Goal: Find specific page/section: Find specific page/section

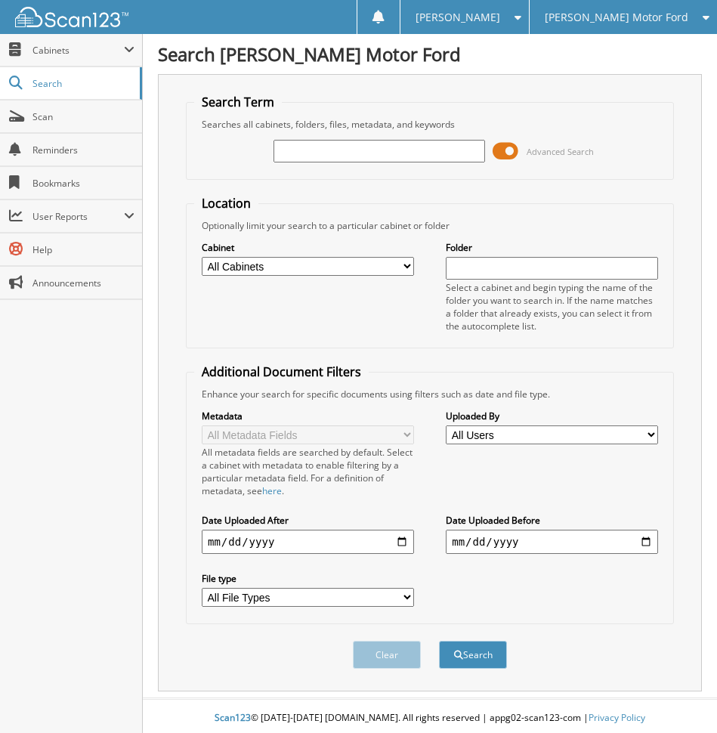
click at [372, 155] on input "text" at bounding box center [380, 151] width 212 height 23
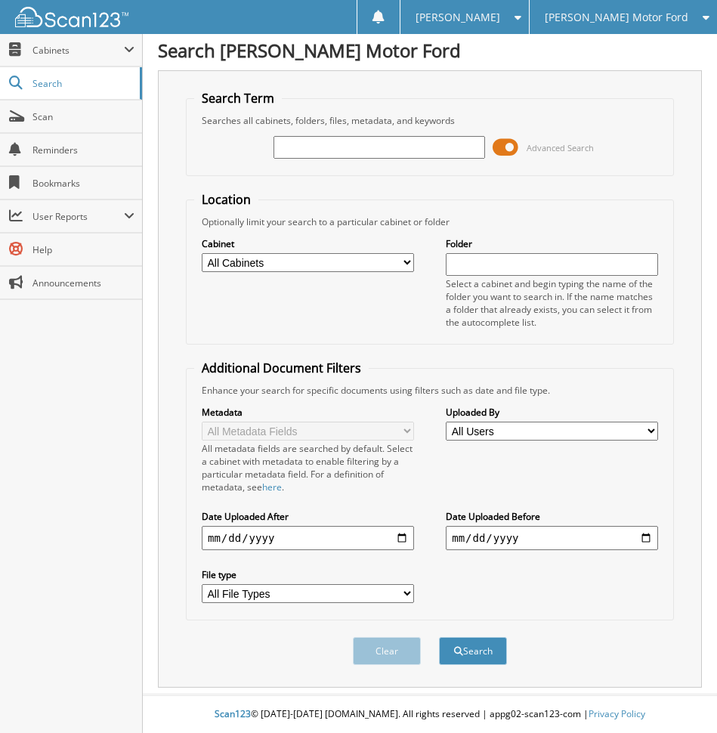
click at [328, 150] on input "text" at bounding box center [380, 147] width 212 height 23
paste input "B034004"
type input "B034004"
click at [493, 643] on button "Search" at bounding box center [473, 651] width 68 height 28
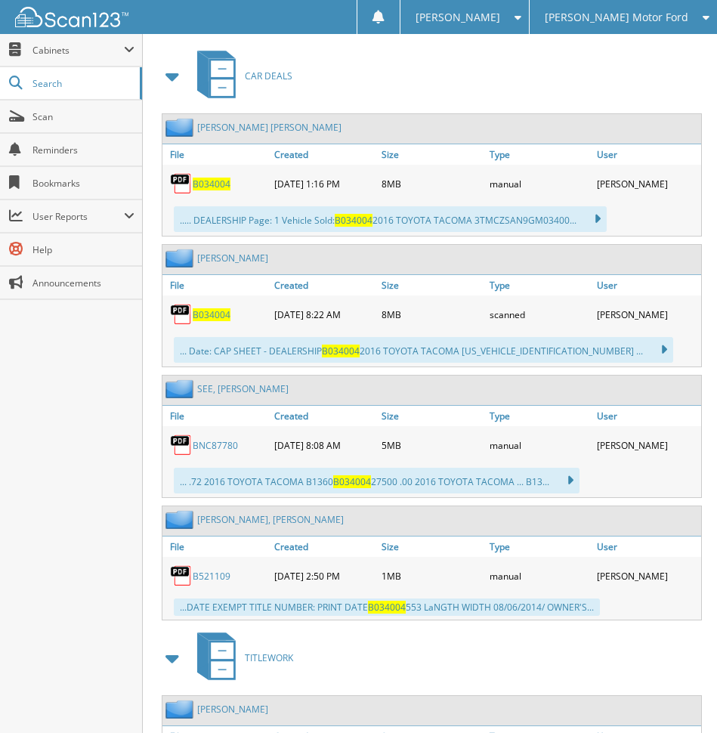
scroll to position [680, 0]
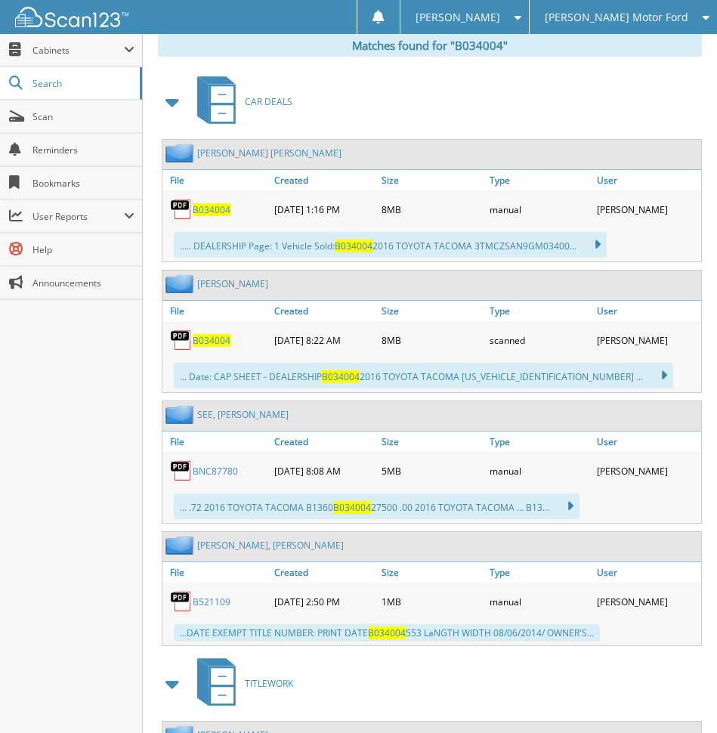
click at [217, 340] on span "B034004" at bounding box center [212, 340] width 38 height 13
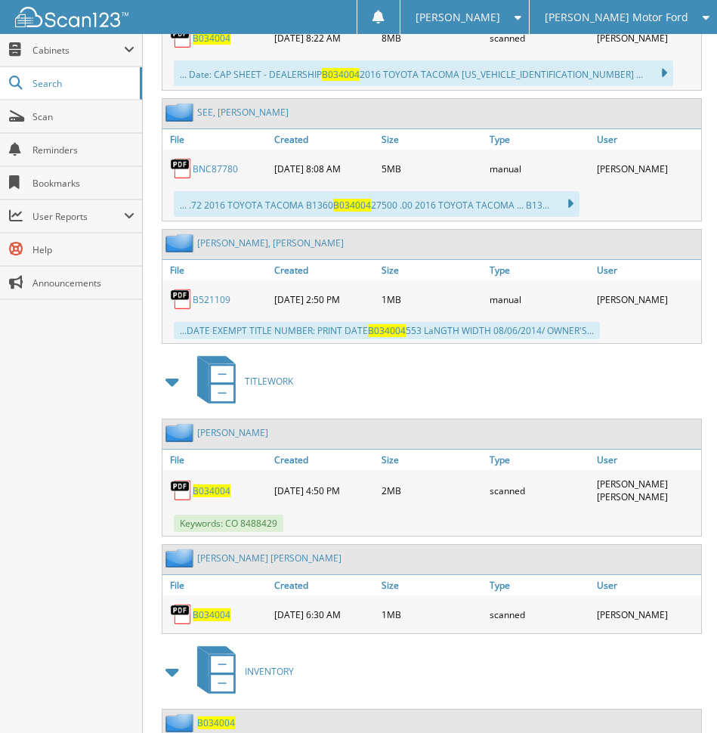
scroll to position [1033, 0]
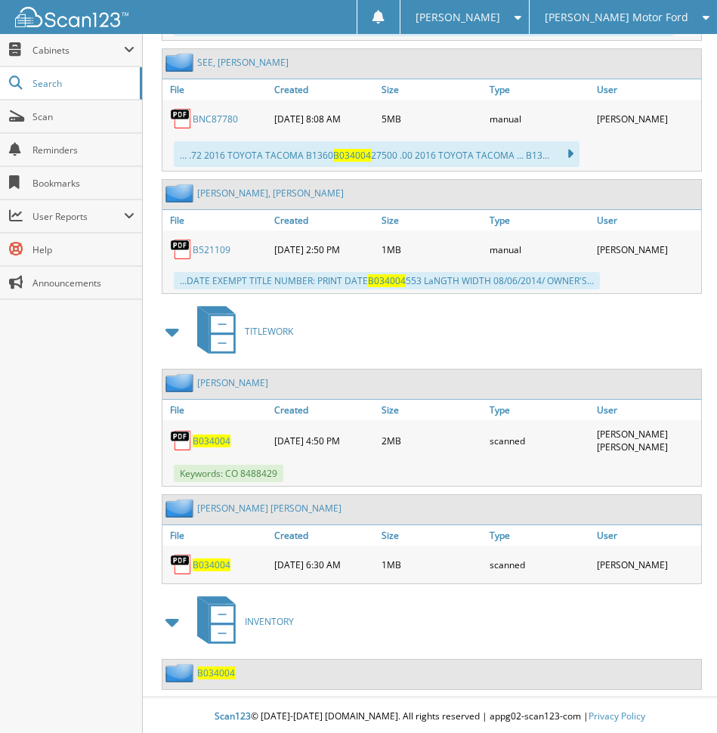
click at [622, 13] on span "[PERSON_NAME] Motor Ford" at bounding box center [617, 17] width 144 height 9
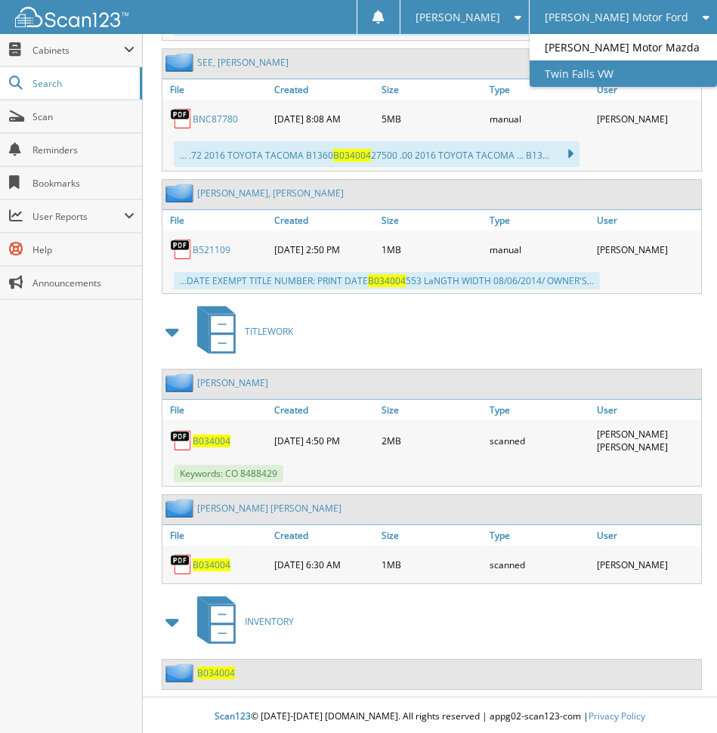
click at [618, 82] on link "Twin Falls VW" at bounding box center [623, 73] width 187 height 26
